Goal: Transaction & Acquisition: Purchase product/service

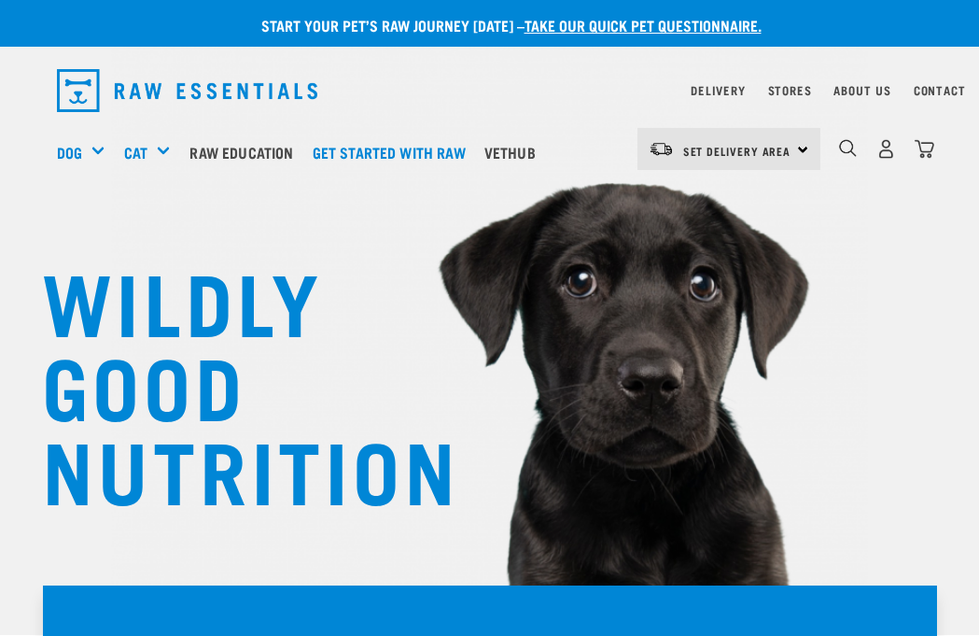
click at [846, 152] on img "dropdown navigation" at bounding box center [848, 148] width 18 height 18
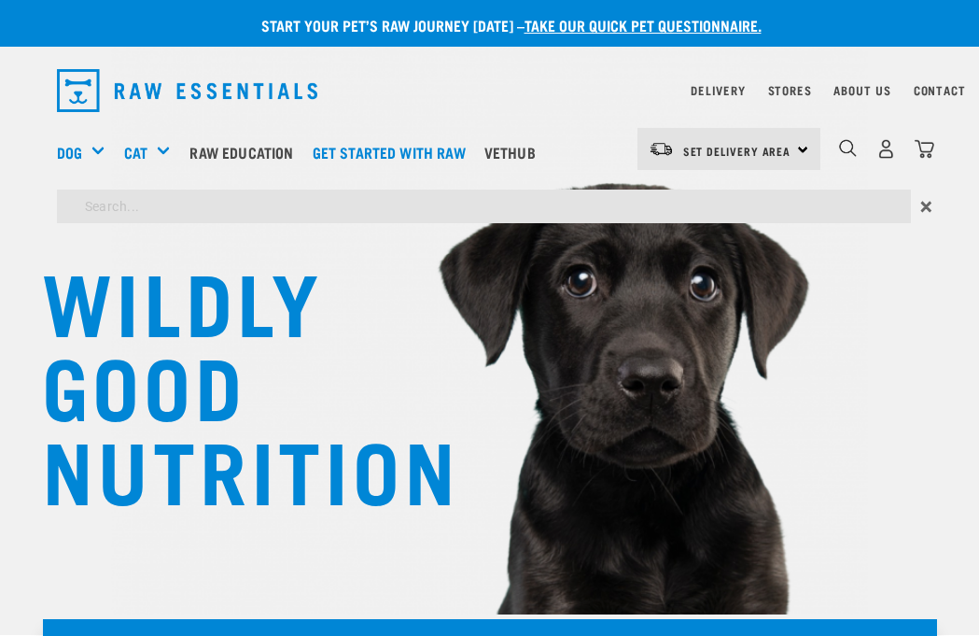
click at [697, 149] on span "Set Delivery Area" at bounding box center [737, 150] width 108 height 7
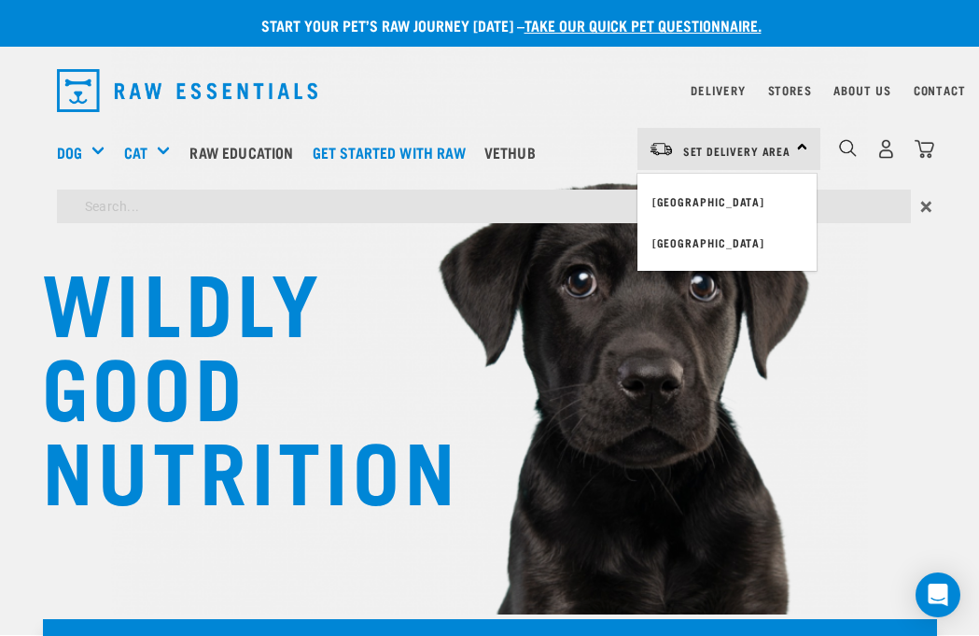
click at [905, 299] on div "WILDLY GOOD NUTRITION" at bounding box center [489, 317] width 979 height 635
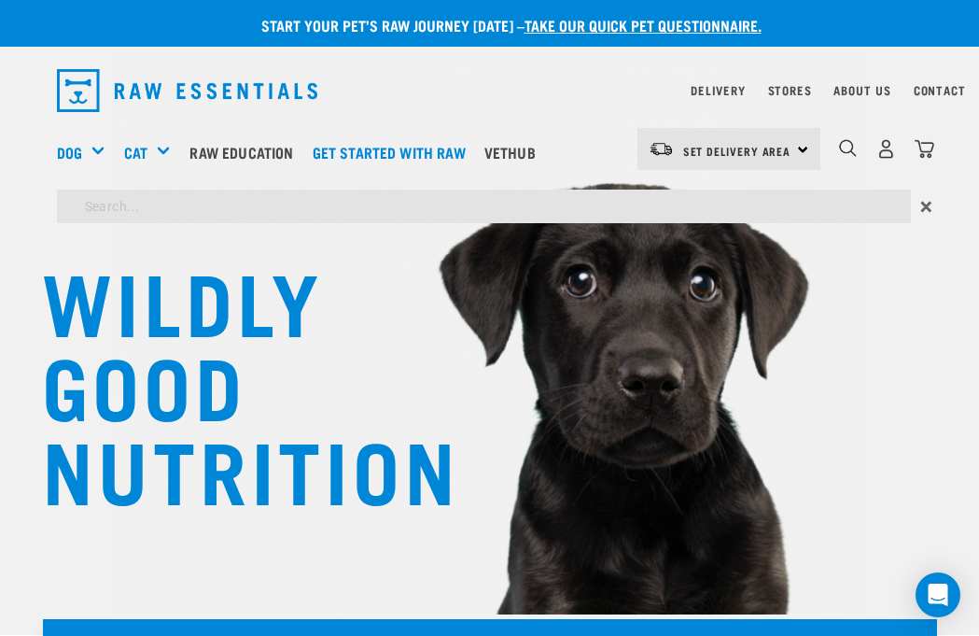
click at [849, 147] on img "dropdown navigation" at bounding box center [848, 148] width 18 height 18
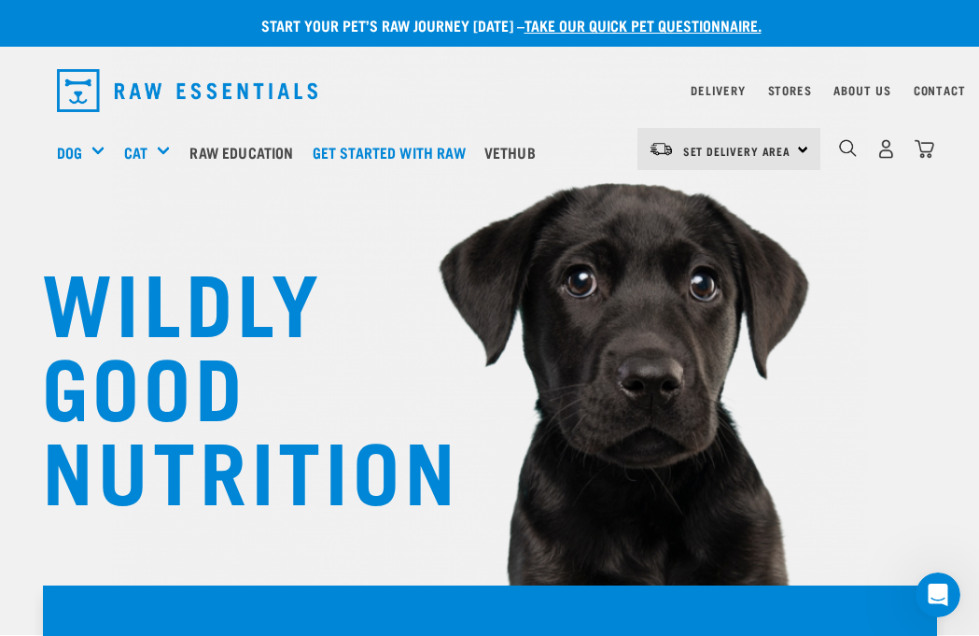
click at [855, 152] on img "dropdown navigation" at bounding box center [848, 148] width 18 height 18
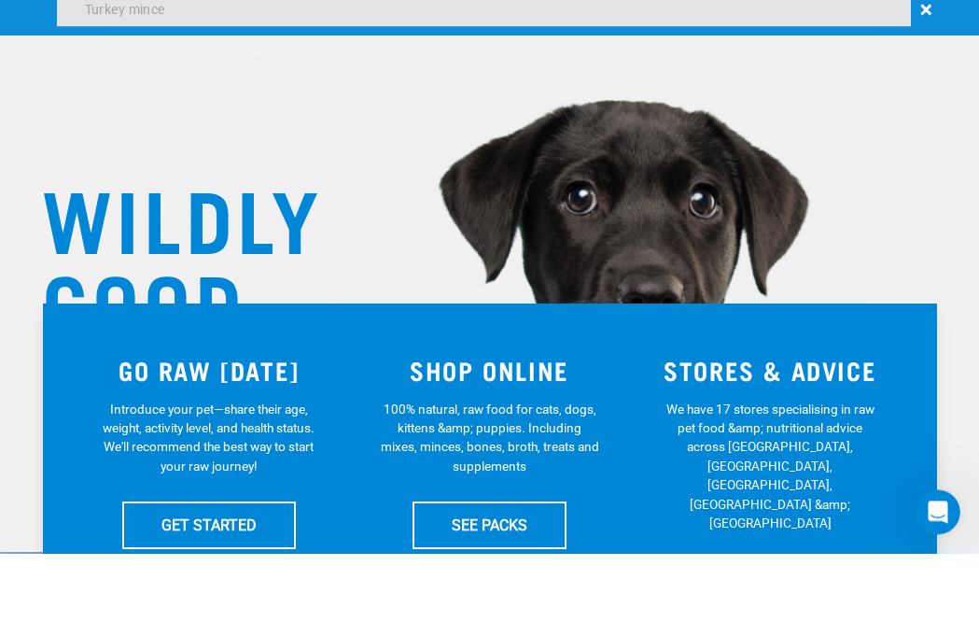
type input "Turkey mince"
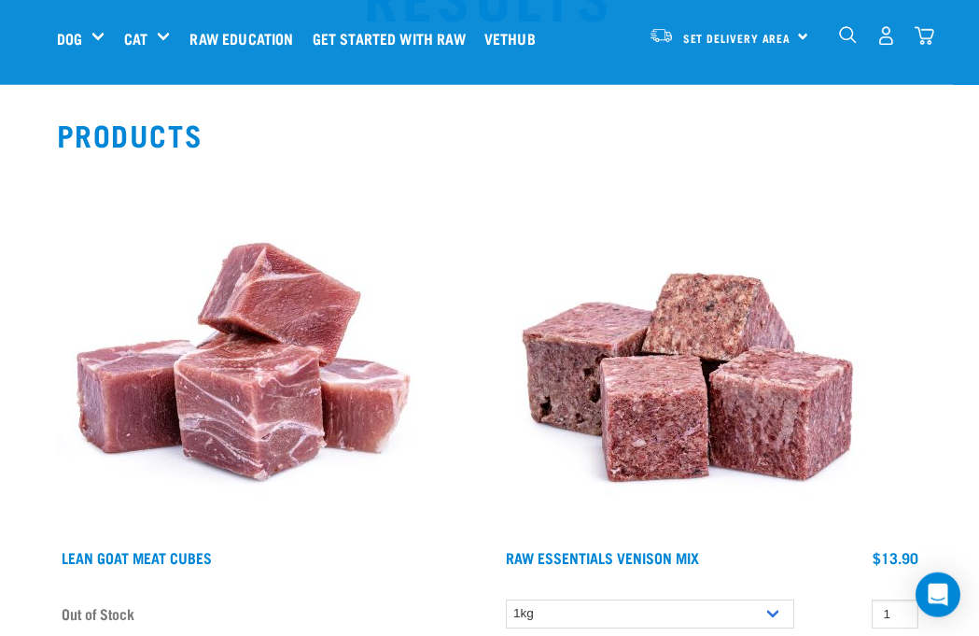
scroll to position [186, 0]
click at [629, 593] on div "Raw Essentials Venison Mix 1 0 100 0" at bounding box center [712, 402] width 444 height 496
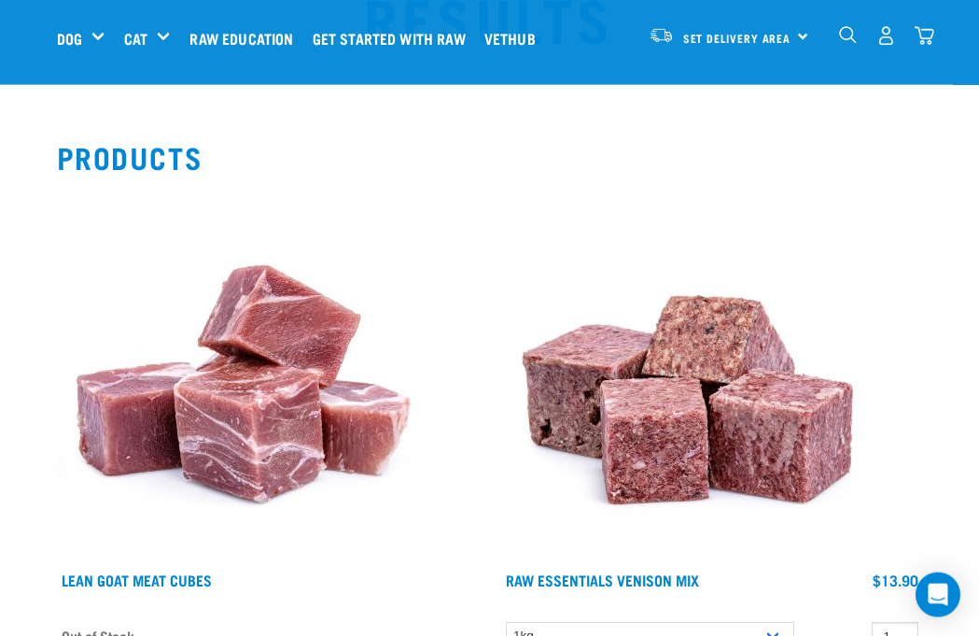
scroll to position [0, 0]
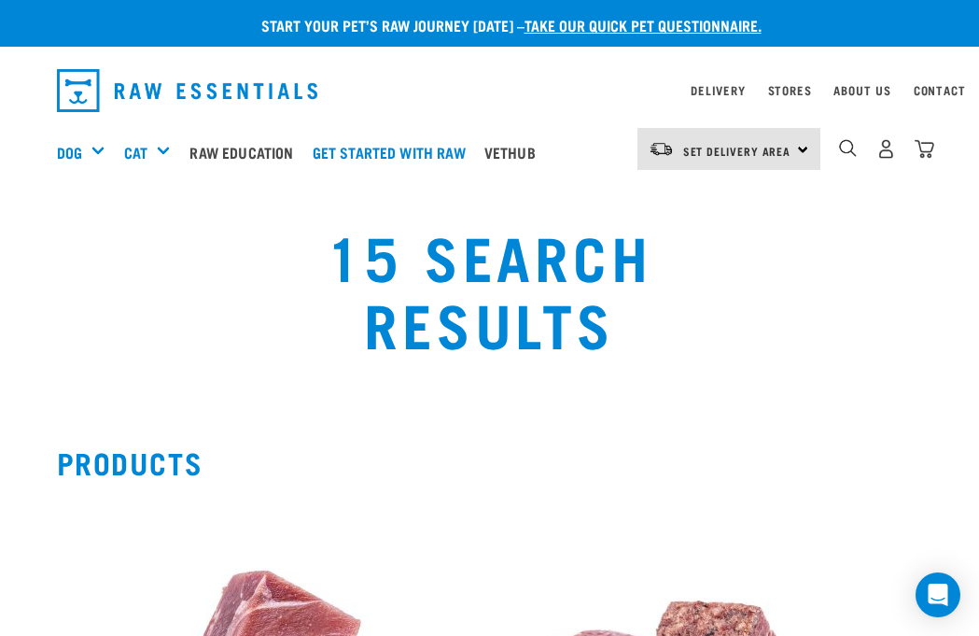
click at [855, 145] on img "dropdown navigation" at bounding box center [848, 148] width 18 height 18
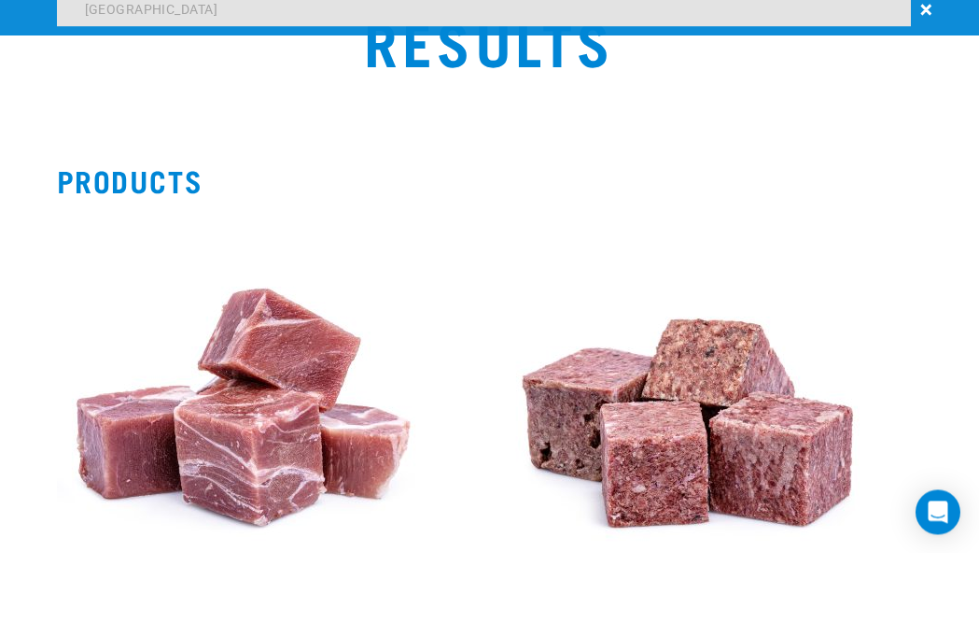
type input "Turkey"
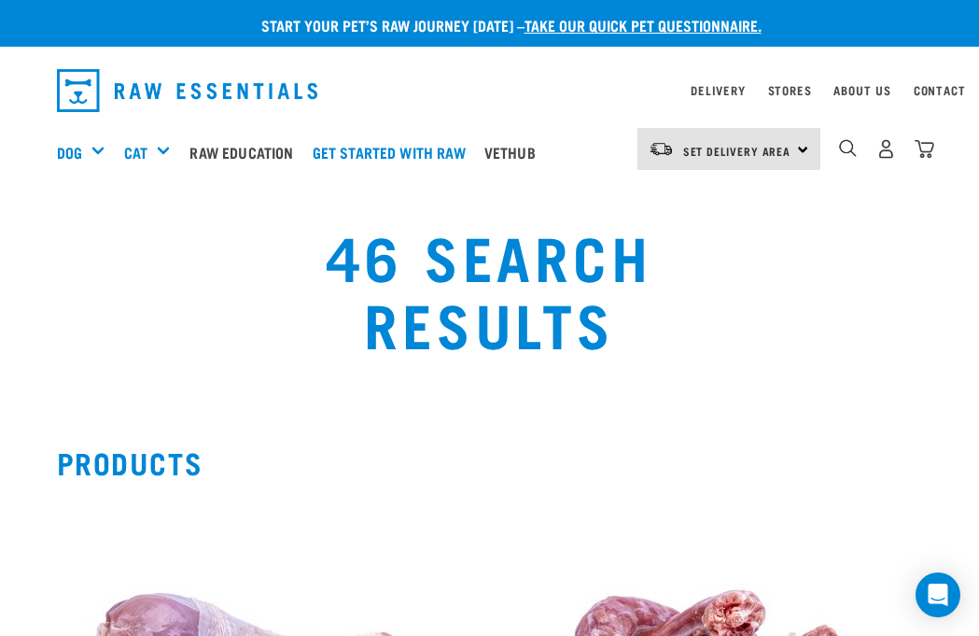
click at [0, 0] on div "Mixes & Minces" at bounding box center [0, 0] width 0 height 0
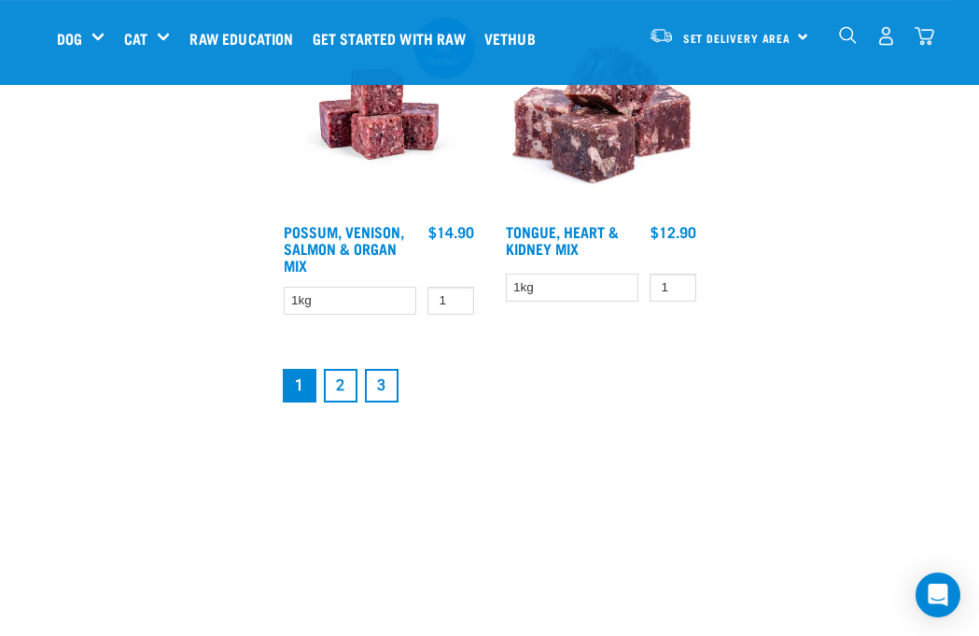
scroll to position [3508, 0]
click at [348, 402] on link "2" at bounding box center [341, 386] width 34 height 34
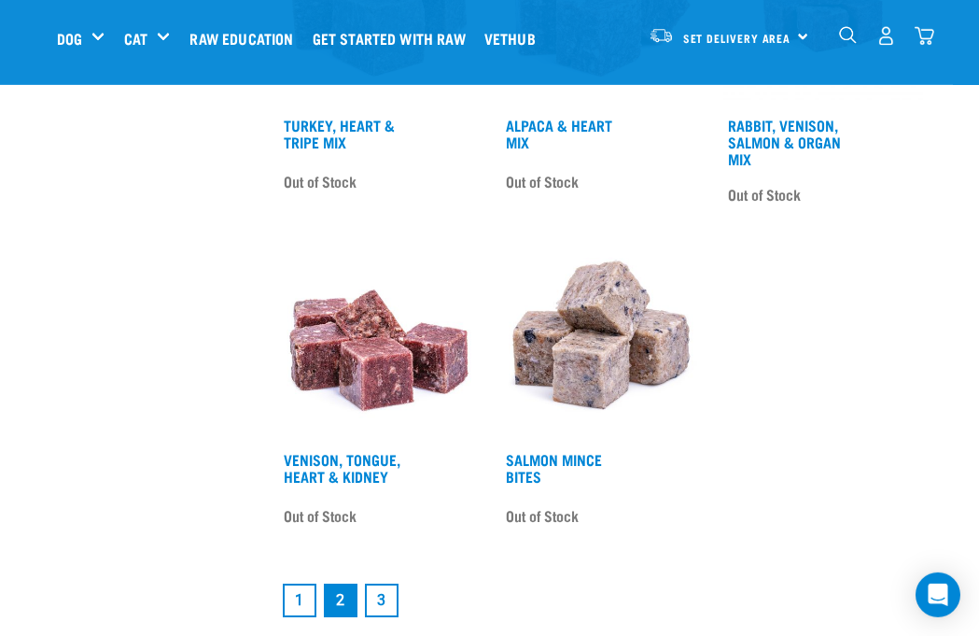
scroll to position [3266, 0]
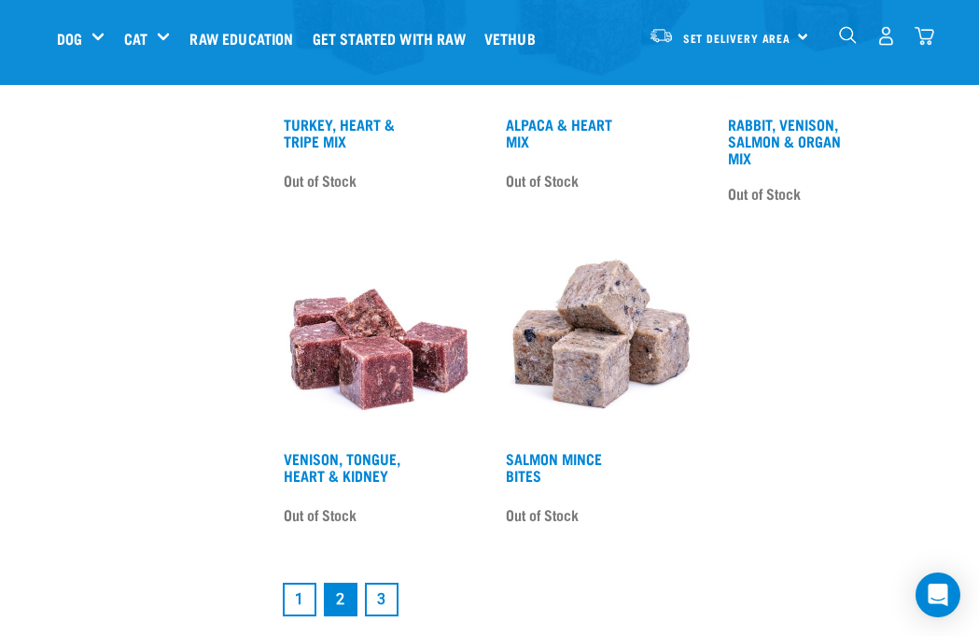
click at [383, 616] on link "3" at bounding box center [382, 599] width 34 height 34
